Goal: Task Accomplishment & Management: Manage account settings

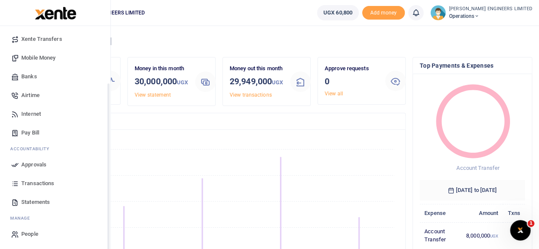
scroll to position [73, 0]
click at [32, 183] on span "Transactions" at bounding box center [37, 183] width 33 height 9
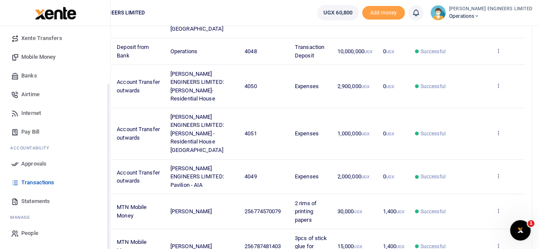
scroll to position [323, 0]
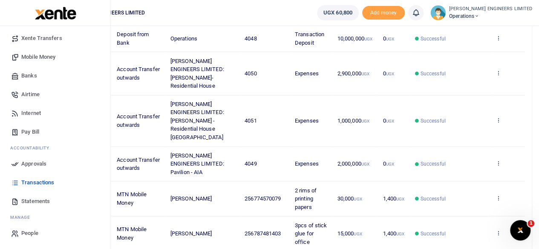
click at [35, 202] on span "Statements" at bounding box center [35, 201] width 29 height 9
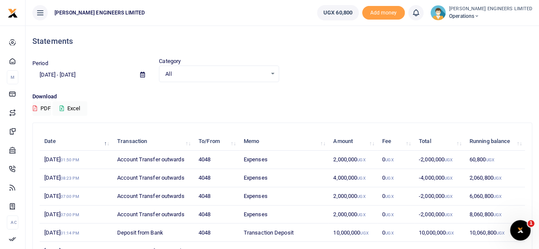
click at [141, 75] on icon at bounding box center [142, 75] width 5 height 6
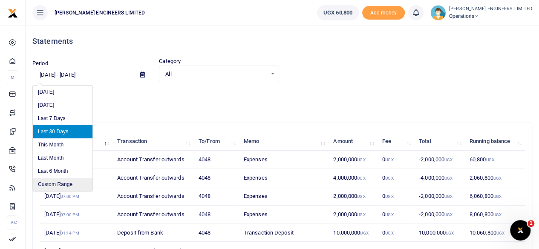
click at [58, 185] on li "Custom Range" at bounding box center [63, 184] width 60 height 13
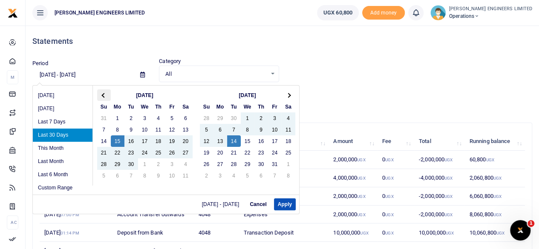
click at [103, 94] on span at bounding box center [103, 95] width 5 height 5
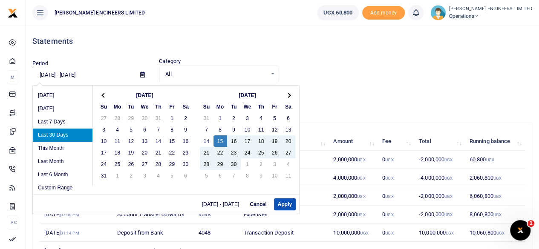
click at [103, 94] on span at bounding box center [103, 95] width 5 height 5
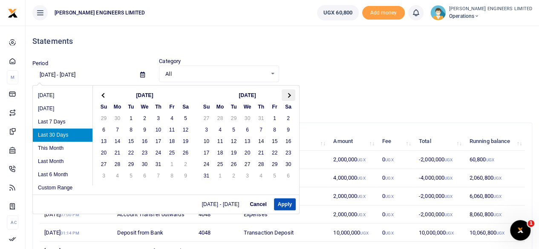
click at [290, 94] on th at bounding box center [289, 96] width 14 height 12
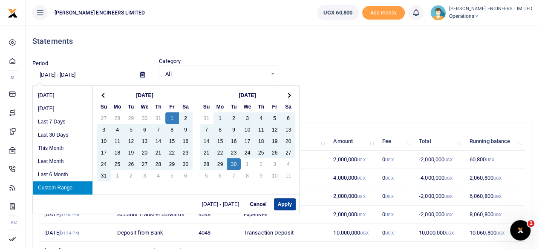
click at [286, 204] on button "Apply" at bounding box center [285, 205] width 22 height 12
type input "08/01/2025 - 09/30/2025"
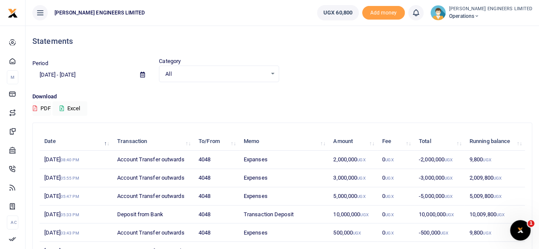
click at [47, 108] on button "PDF" at bounding box center [41, 108] width 19 height 14
click at [480, 15] on icon at bounding box center [477, 16] width 5 height 6
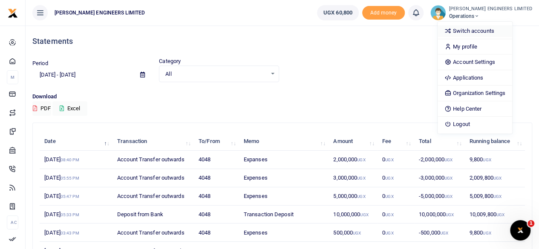
click at [491, 30] on link "Switch accounts" at bounding box center [475, 31] width 75 height 12
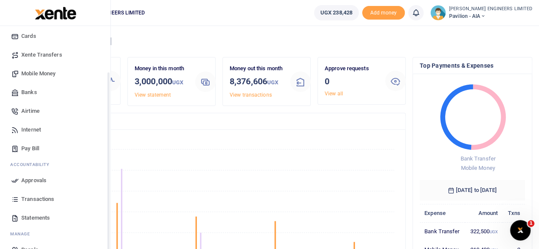
scroll to position [73, 0]
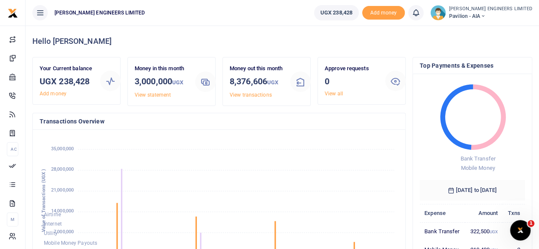
click at [486, 15] on icon at bounding box center [483, 16] width 5 height 6
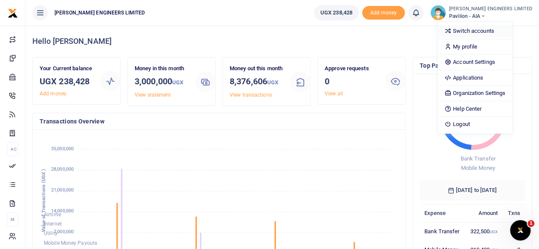
click at [492, 32] on link "Switch accounts" at bounding box center [475, 31] width 75 height 12
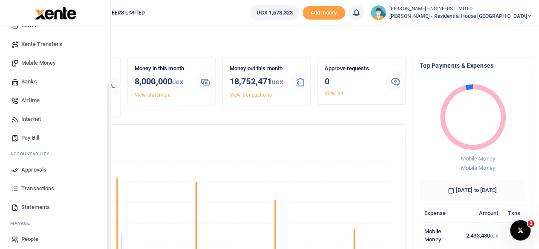
scroll to position [73, 0]
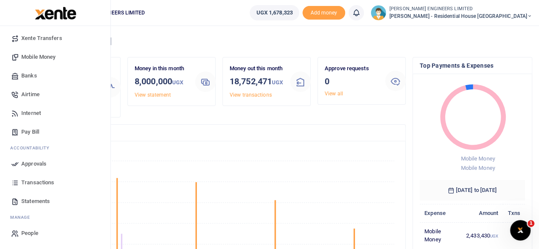
click at [35, 200] on span "Statements" at bounding box center [35, 201] width 29 height 9
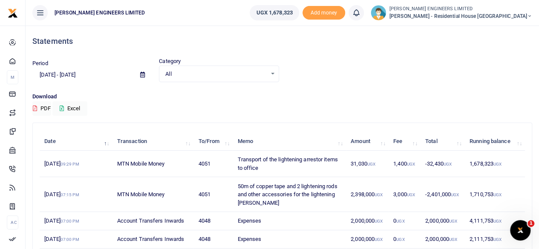
click at [142, 76] on icon at bounding box center [142, 75] width 5 height 6
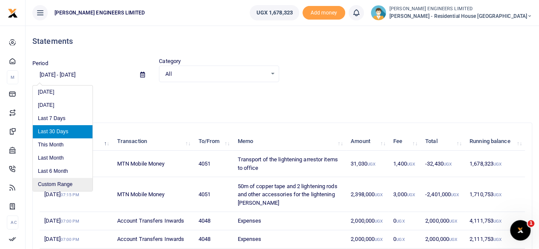
click at [61, 185] on li "Custom Range" at bounding box center [63, 184] width 60 height 13
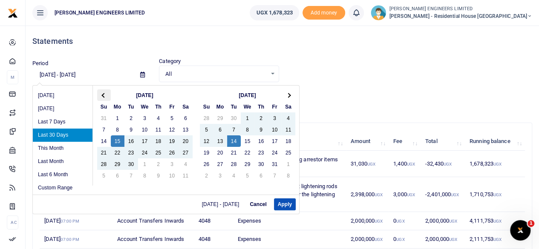
click at [105, 96] on th at bounding box center [104, 96] width 14 height 12
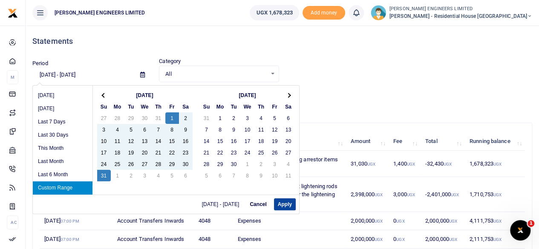
click at [287, 206] on button "Apply" at bounding box center [285, 205] width 22 height 12
type input "[DATE] - [DATE]"
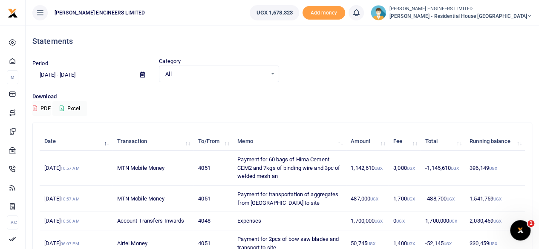
click at [39, 109] on button "PDF" at bounding box center [41, 108] width 19 height 14
